Goal: Information Seeking & Learning: Learn about a topic

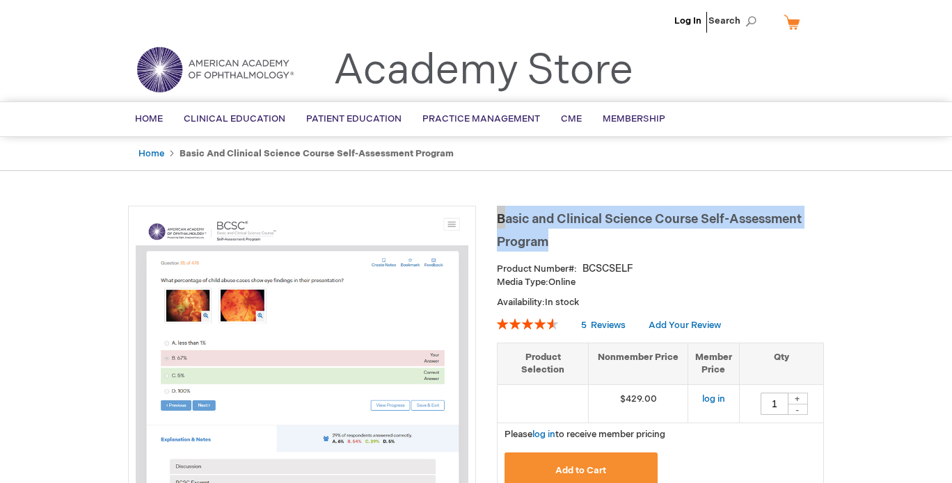
drag, startPoint x: 497, startPoint y: 215, endPoint x: 552, endPoint y: 239, distance: 60.1
click at [552, 239] on h1 "Basic and Clinical Science Course Self-Assessment Program" at bounding box center [660, 229] width 327 height 46
copy span "Basic and Clinical Science Course Self-Assessment Program"
